Goal: Task Accomplishment & Management: Complete application form

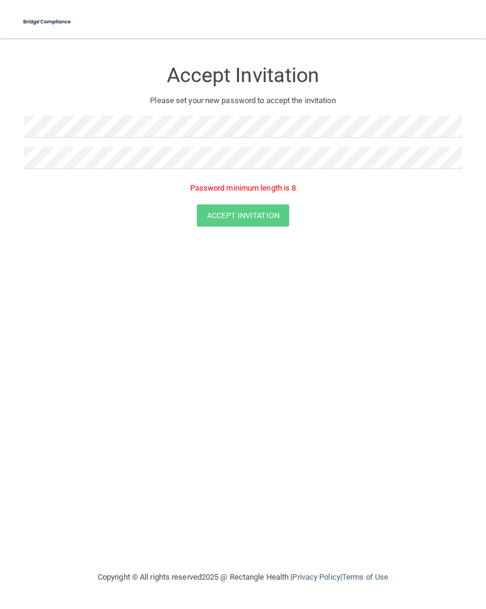
click at [339, 386] on div "Accept Invitation Please set your new password to accept the invitation Passwor…" at bounding box center [243, 304] width 438 height 508
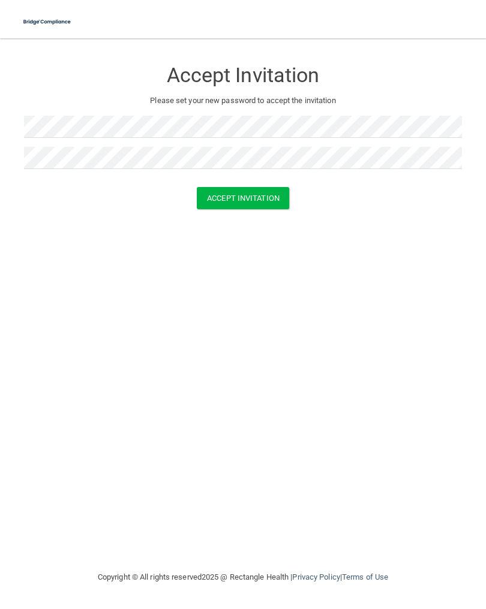
click at [242, 199] on button "Accept Invitation" at bounding box center [243, 198] width 92 height 22
click at [248, 198] on button "Accept Invitation" at bounding box center [243, 198] width 92 height 22
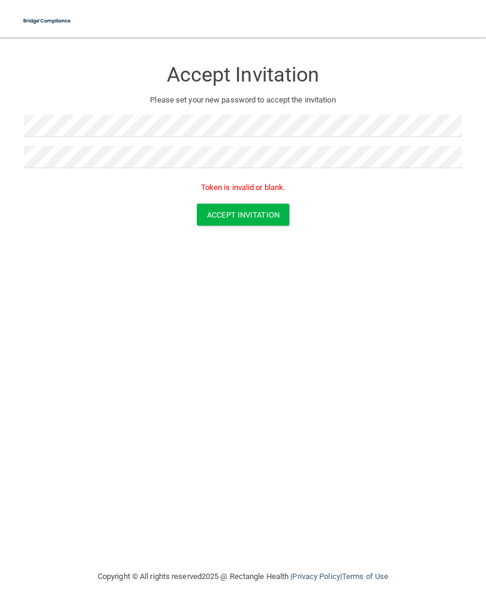
click at [249, 189] on p "Token is invalid or blank." at bounding box center [243, 188] width 438 height 14
click at [251, 214] on button "Accept Invitation" at bounding box center [243, 216] width 92 height 22
click at [251, 220] on button "Accept Invitation" at bounding box center [243, 216] width 92 height 22
click at [246, 221] on button "Accept Invitation" at bounding box center [243, 216] width 92 height 22
click at [46, 19] on img at bounding box center [47, 22] width 59 height 25
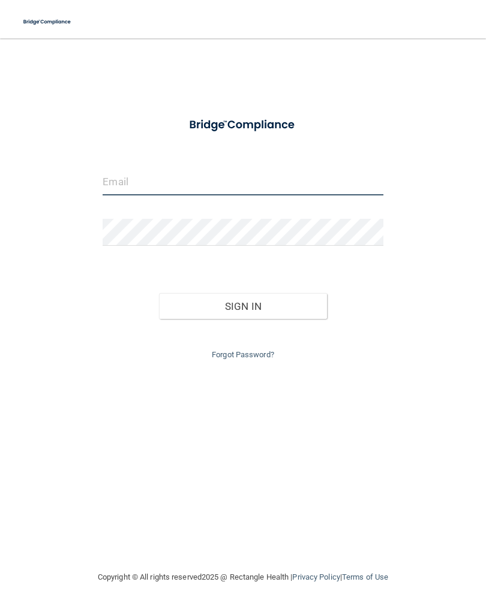
click at [116, 176] on input "email" at bounding box center [243, 182] width 280 height 27
type input "[EMAIL_ADDRESS][DOMAIN_NAME]"
click at [246, 306] on button "Sign In" at bounding box center [243, 306] width 168 height 26
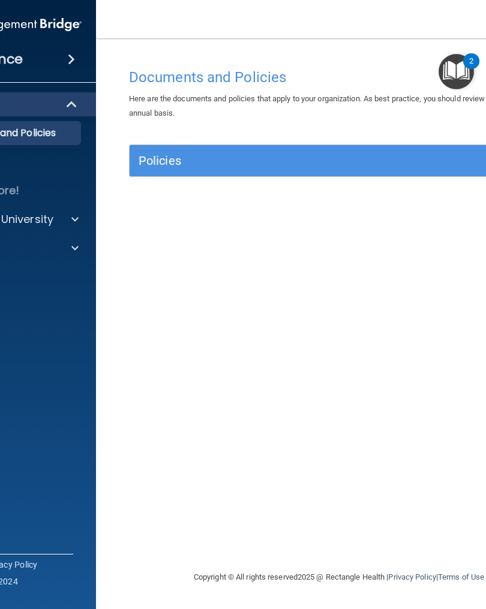
click at [235, 158] on h5 "Policies" at bounding box center [287, 160] width 296 height 13
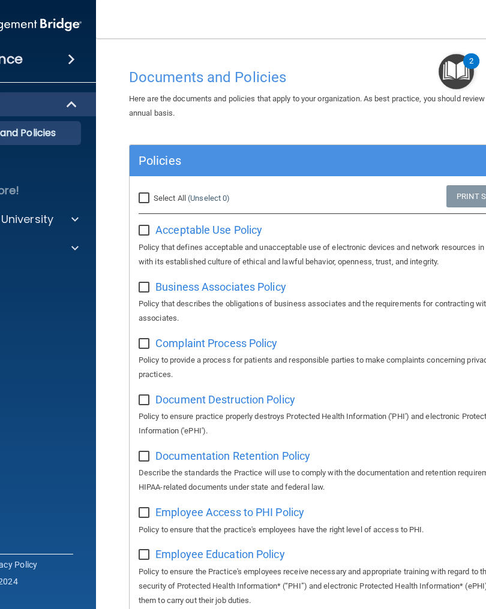
click at [323, 258] on p "Policy that defines acceptable and unacceptable use of electronic devices and n…" at bounding box center [339, 254] width 401 height 29
click at [225, 230] on span "Acceptable Use Policy" at bounding box center [208, 230] width 107 height 13
click at [147, 194] on input "Select All (Unselect 0) Unselect All" at bounding box center [146, 199] width 14 height 10
checkbox input "true"
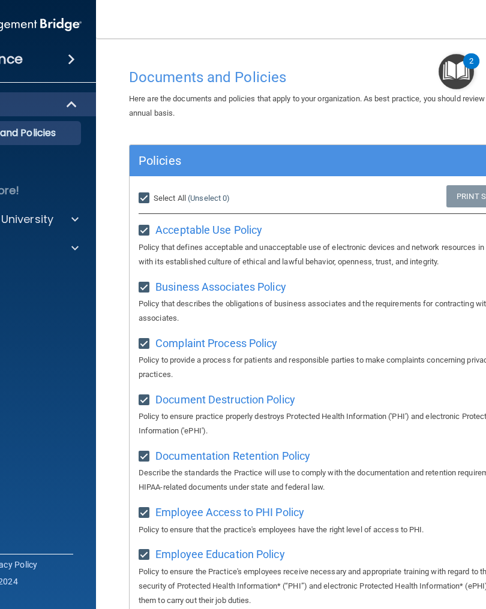
checkbox input "true"
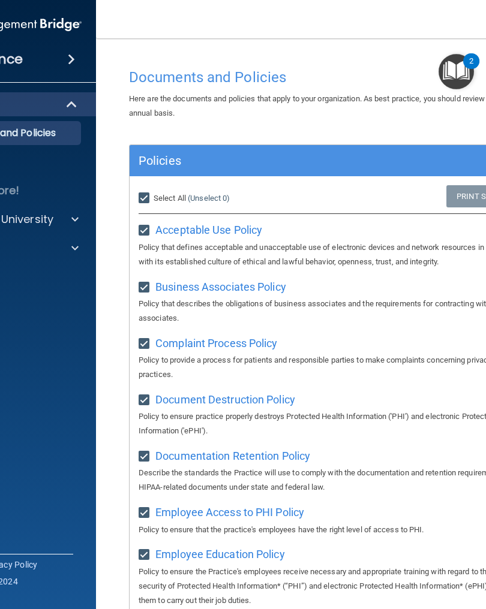
checkbox input "true"
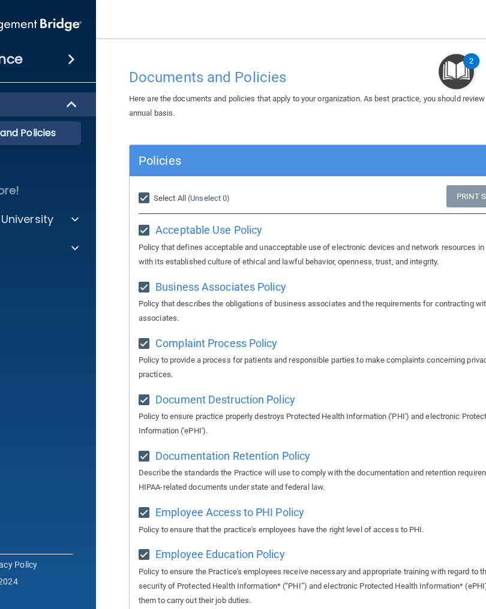
checkbox input "true"
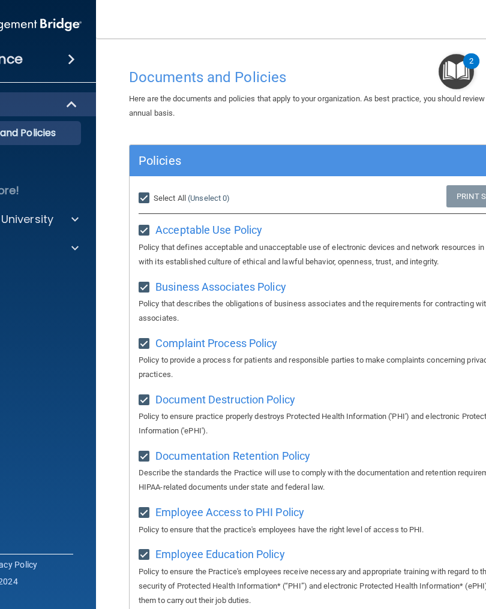
checkbox input "true"
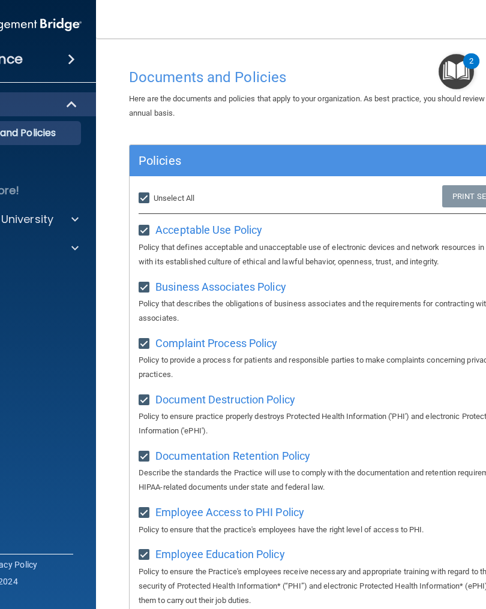
click at [237, 285] on span "Business Associates Policy" at bounding box center [220, 287] width 131 height 13
